Goal: Transaction & Acquisition: Purchase product/service

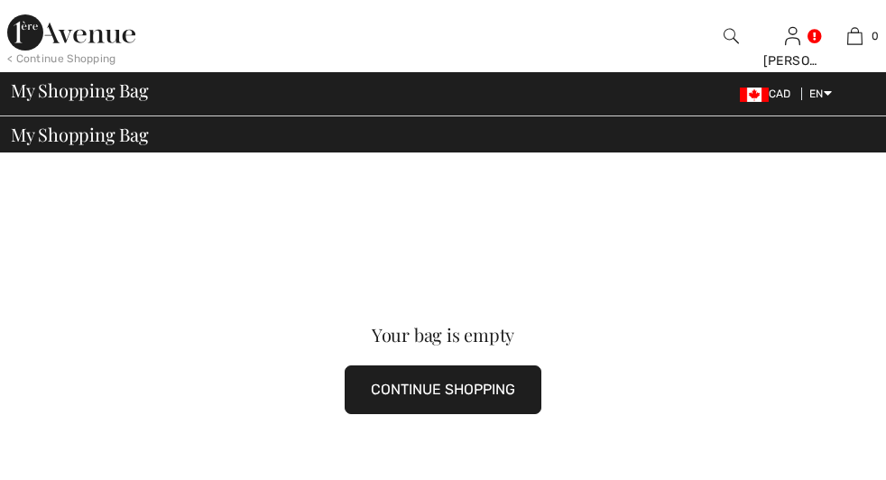
click at [345, 365] on button "CONTINUE SHOPPING" at bounding box center [443, 389] width 197 height 49
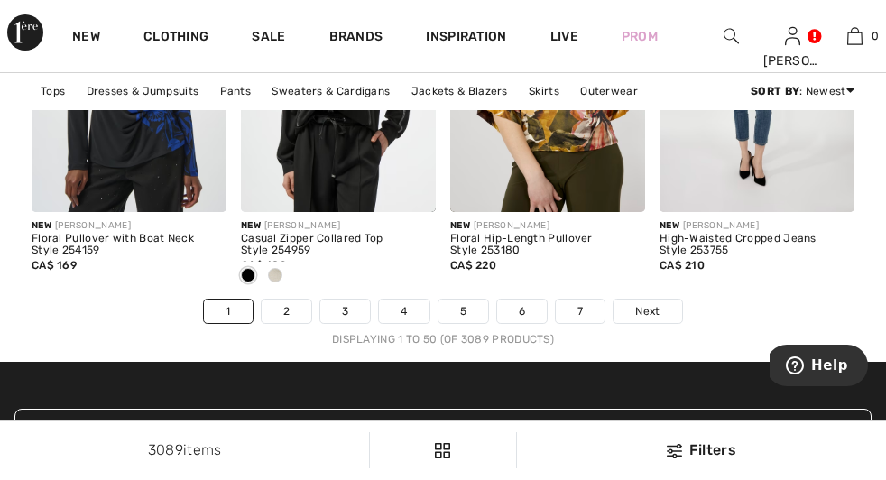
scroll to position [5898, 0]
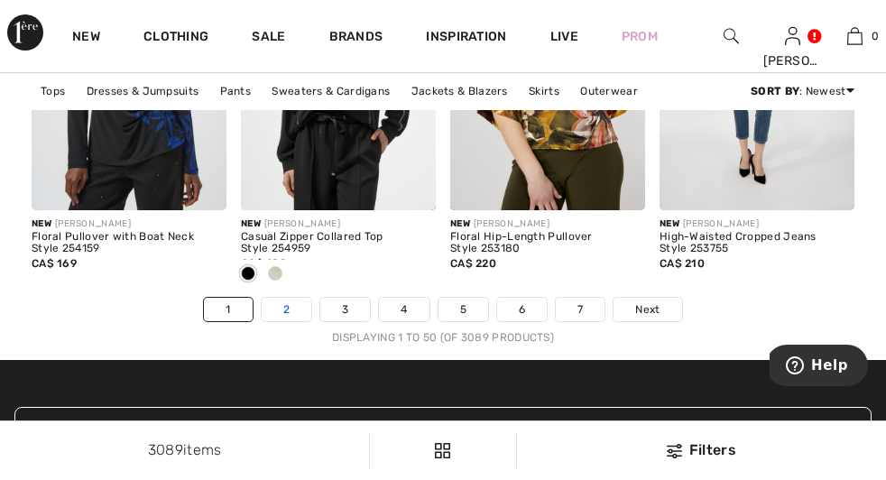
click at [281, 321] on link "2" at bounding box center [287, 309] width 50 height 23
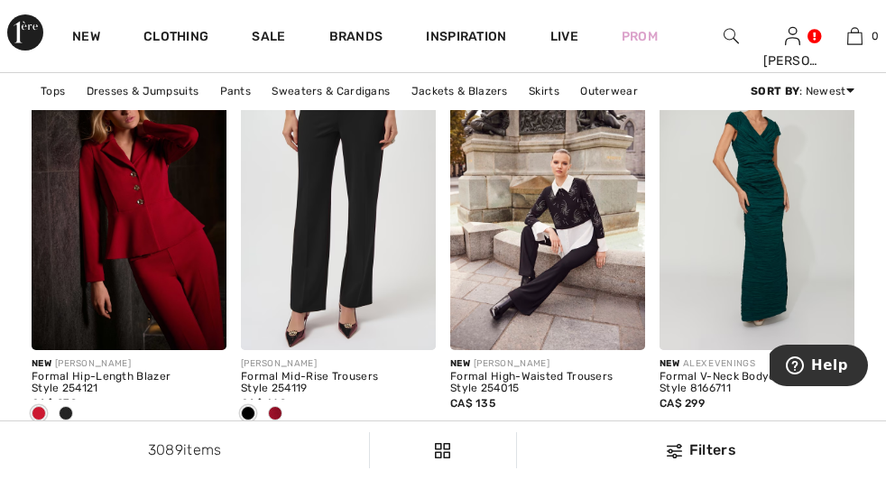
scroll to position [2305, 0]
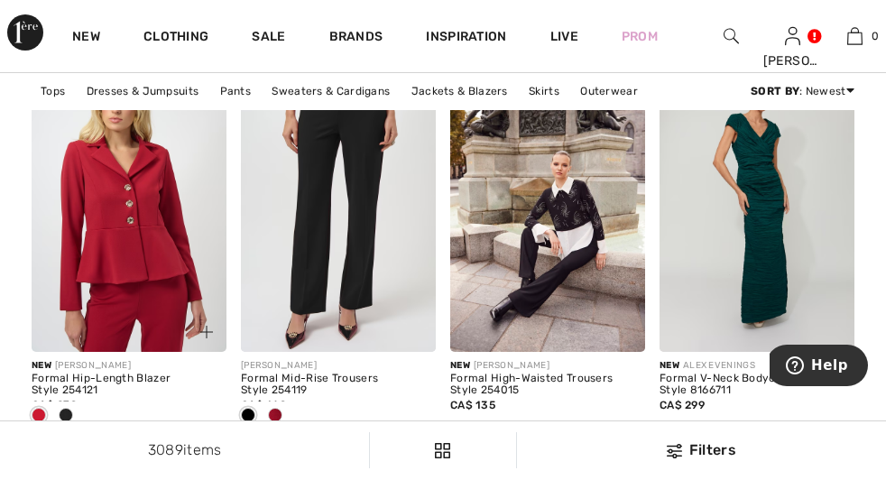
click at [154, 216] on img at bounding box center [129, 206] width 195 height 292
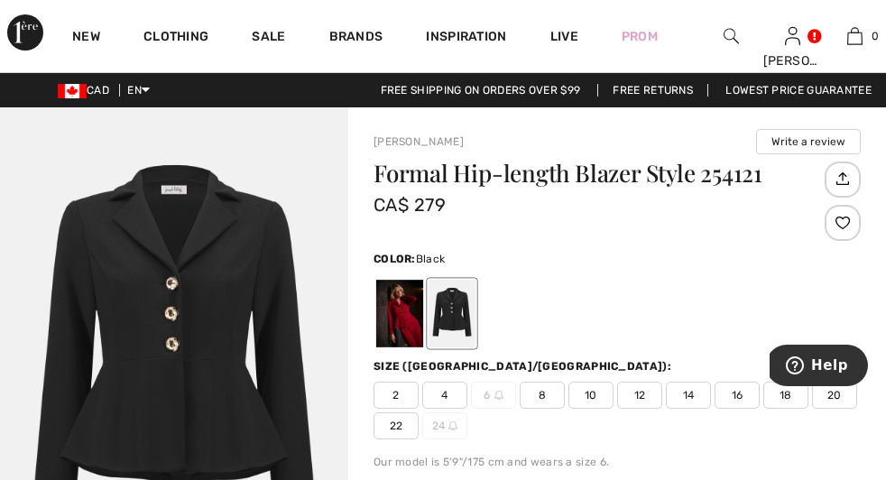
click at [469, 328] on div at bounding box center [452, 314] width 47 height 68
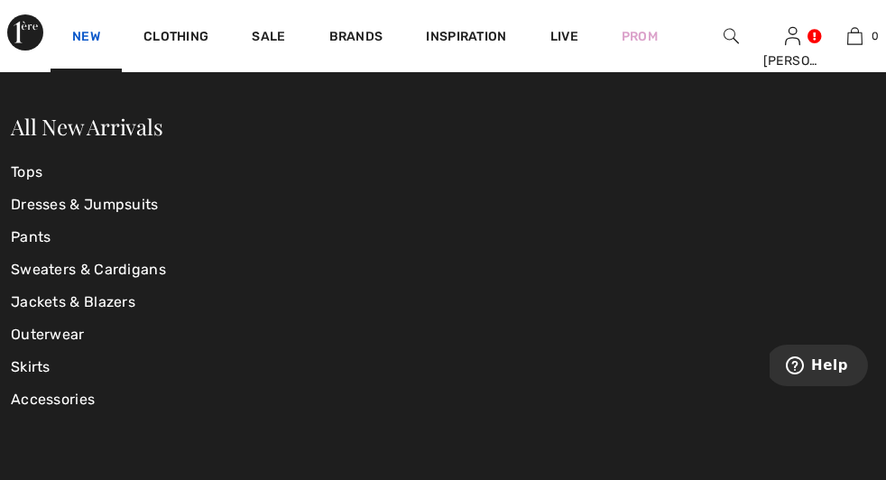
click at [94, 29] on link "New" at bounding box center [86, 38] width 28 height 19
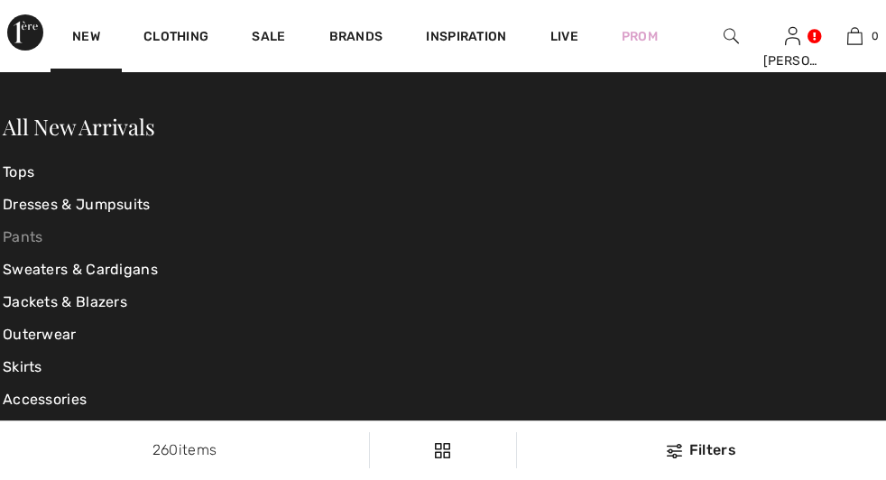
click at [36, 231] on link "Pants" at bounding box center [149, 237] width 293 height 32
checkbox input "true"
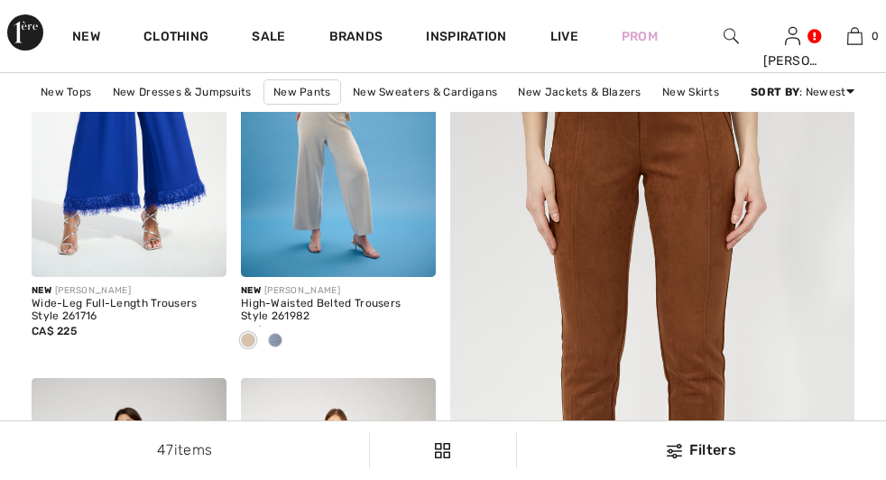
checkbox input "true"
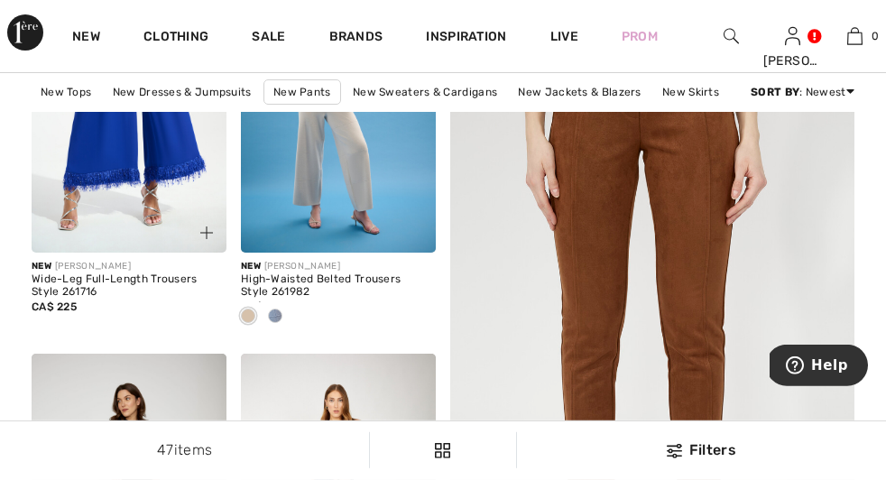
scroll to position [261, 0]
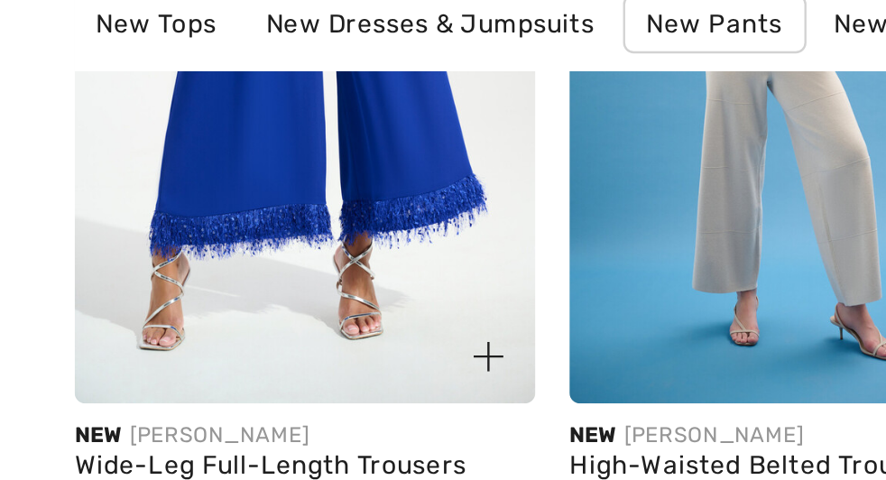
click at [77, 176] on img at bounding box center [129, 106] width 195 height 292
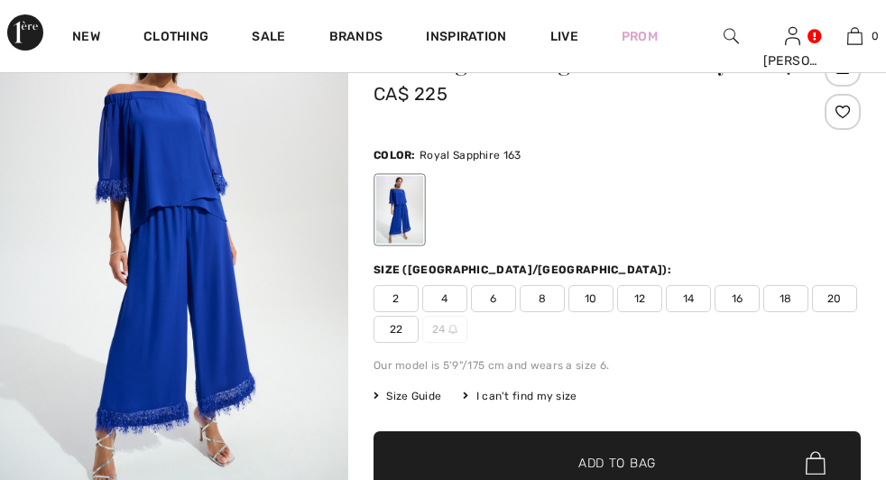
checkbox input "true"
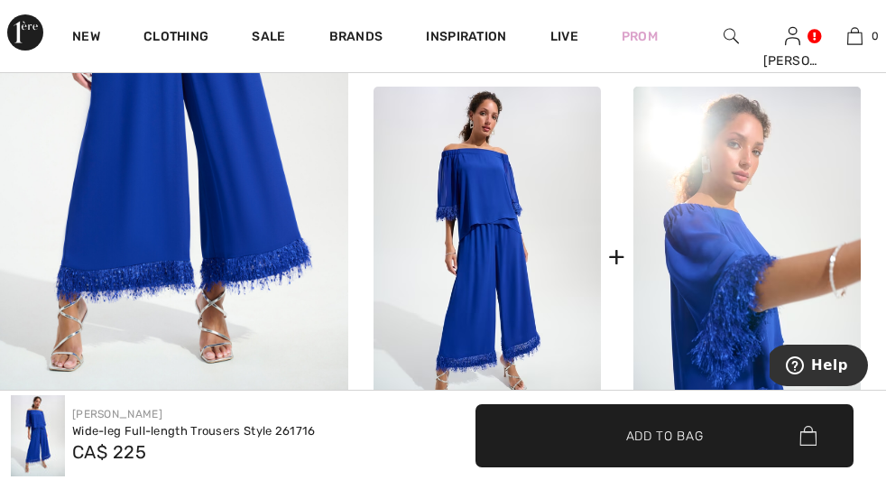
scroll to position [732, 0]
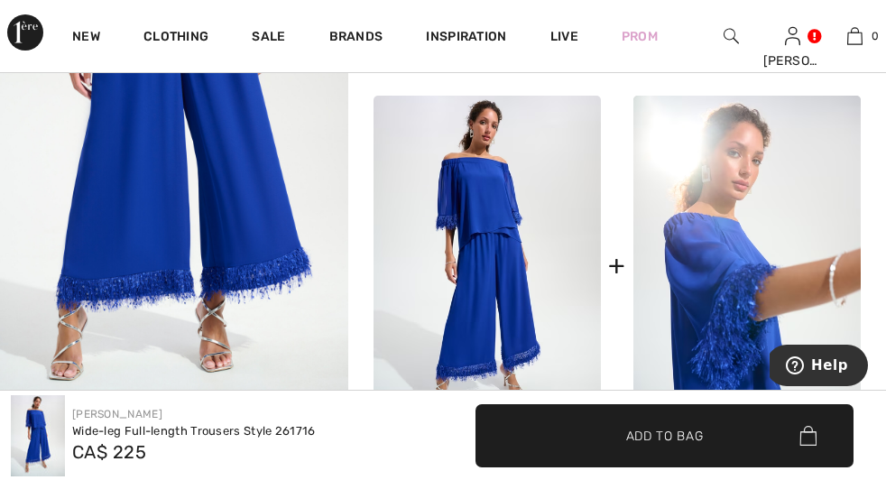
click at [493, 224] on img at bounding box center [487, 267] width 227 height 342
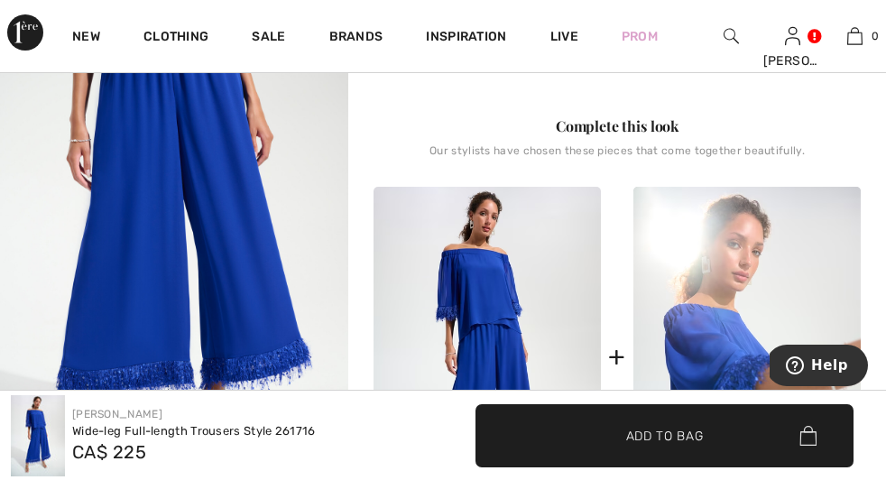
scroll to position [627, 0]
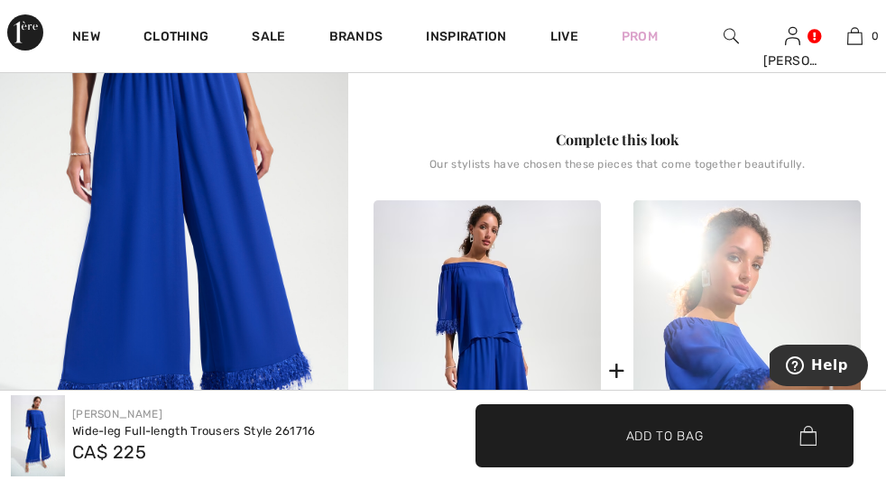
click at [493, 312] on img at bounding box center [487, 371] width 227 height 342
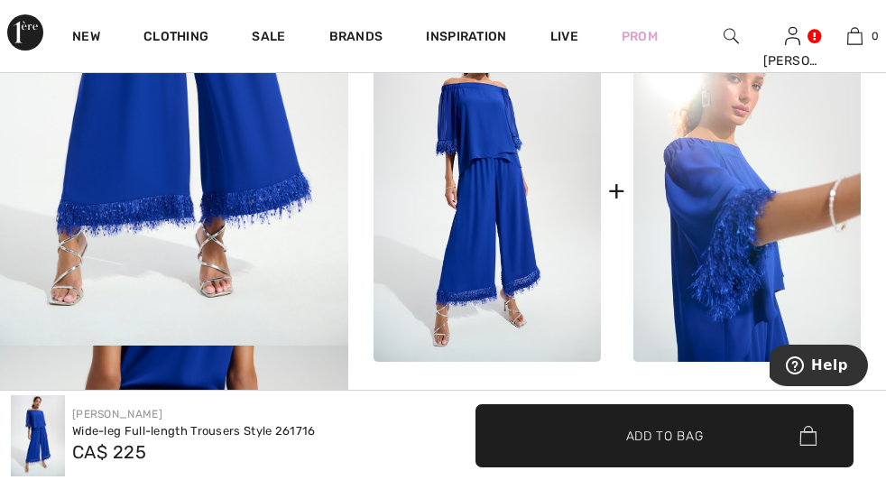
scroll to position [905, 0]
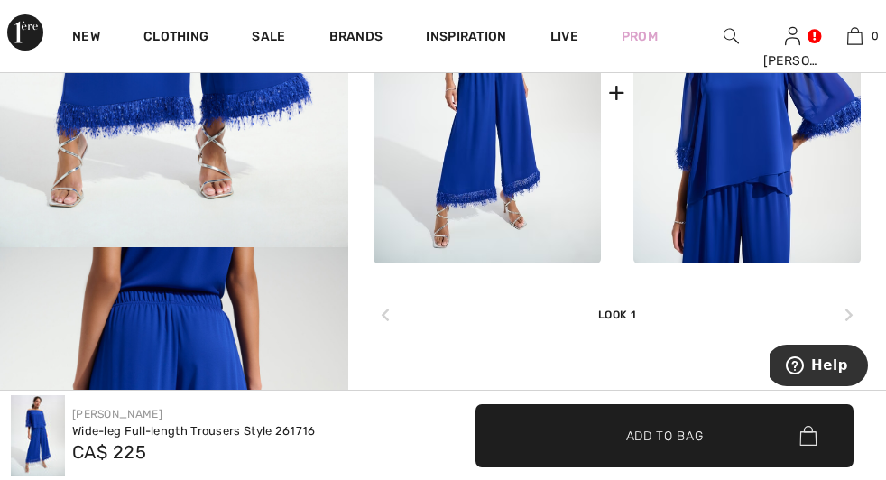
click at [750, 190] on img at bounding box center [746, 93] width 227 height 342
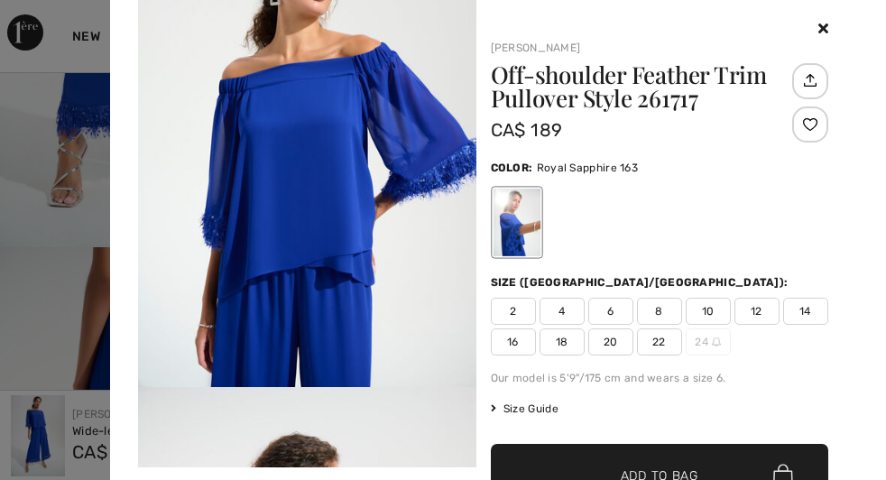
scroll to position [616, 0]
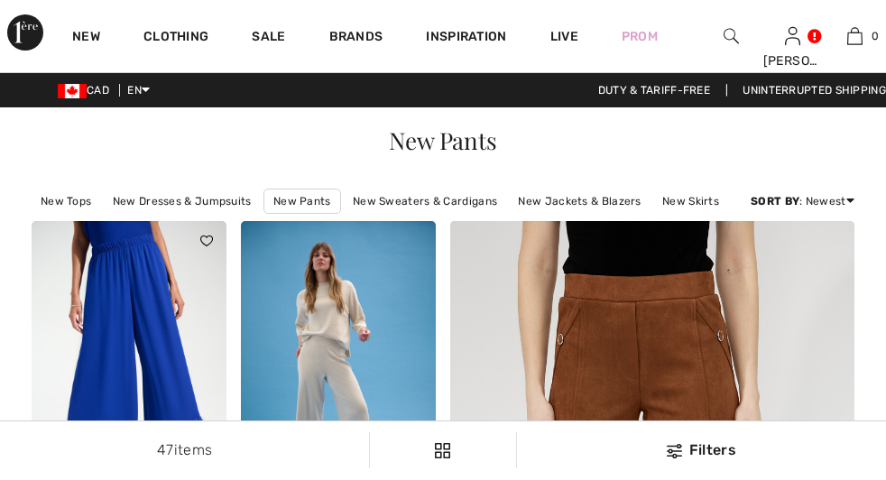
click at [128, 221] on img at bounding box center [129, 367] width 195 height 292
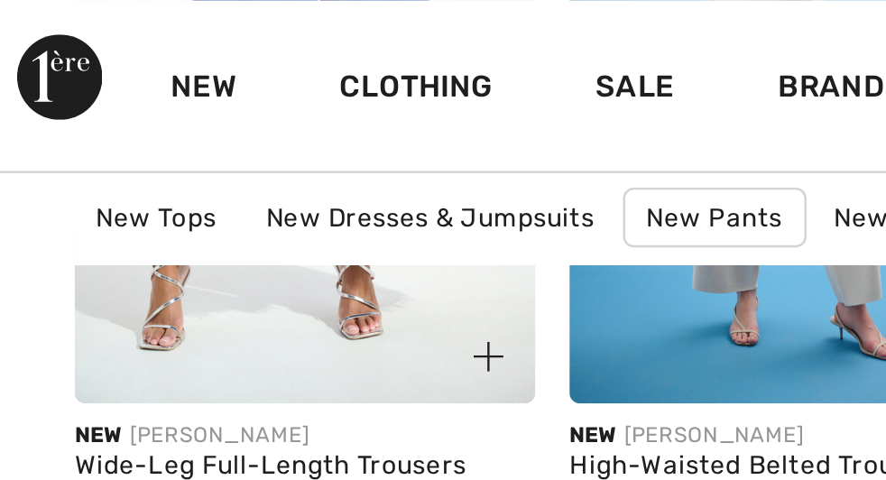
scroll to position [343, 0]
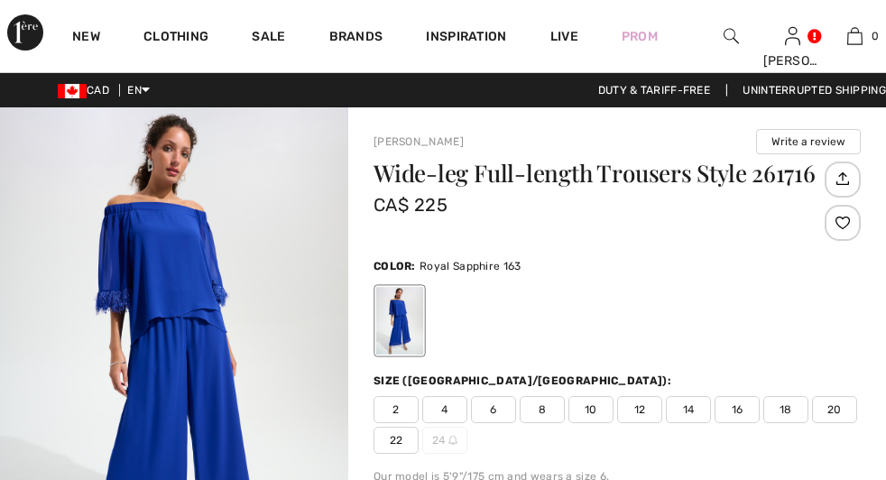
click at [419, 434] on span "22" at bounding box center [396, 440] width 45 height 27
checkbox input "true"
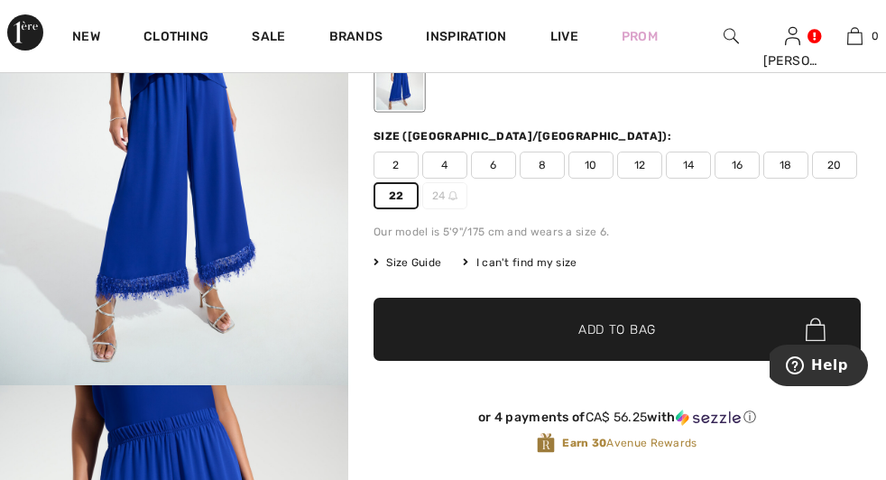
scroll to position [247, 0]
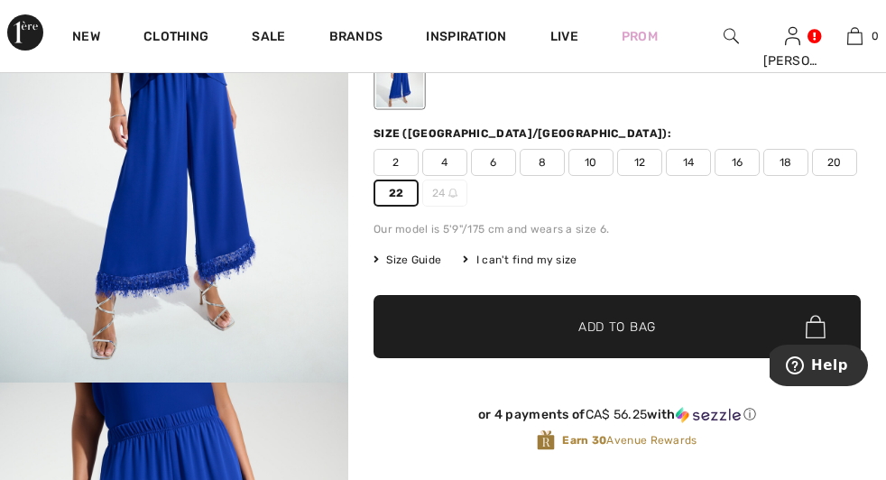
drag, startPoint x: 607, startPoint y: 317, endPoint x: 612, endPoint y: 307, distance: 10.9
click at [608, 318] on span "Add to Bag" at bounding box center [617, 327] width 78 height 19
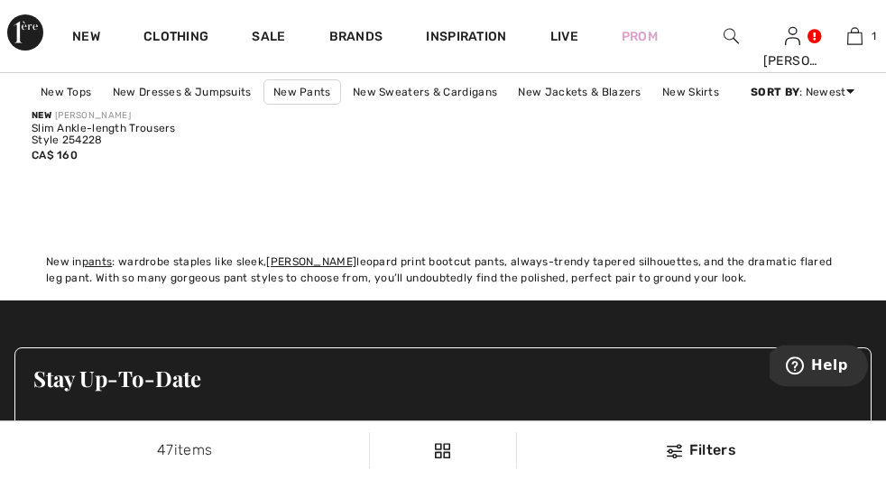
scroll to position [5997, 0]
